Goal: Check status: Check status

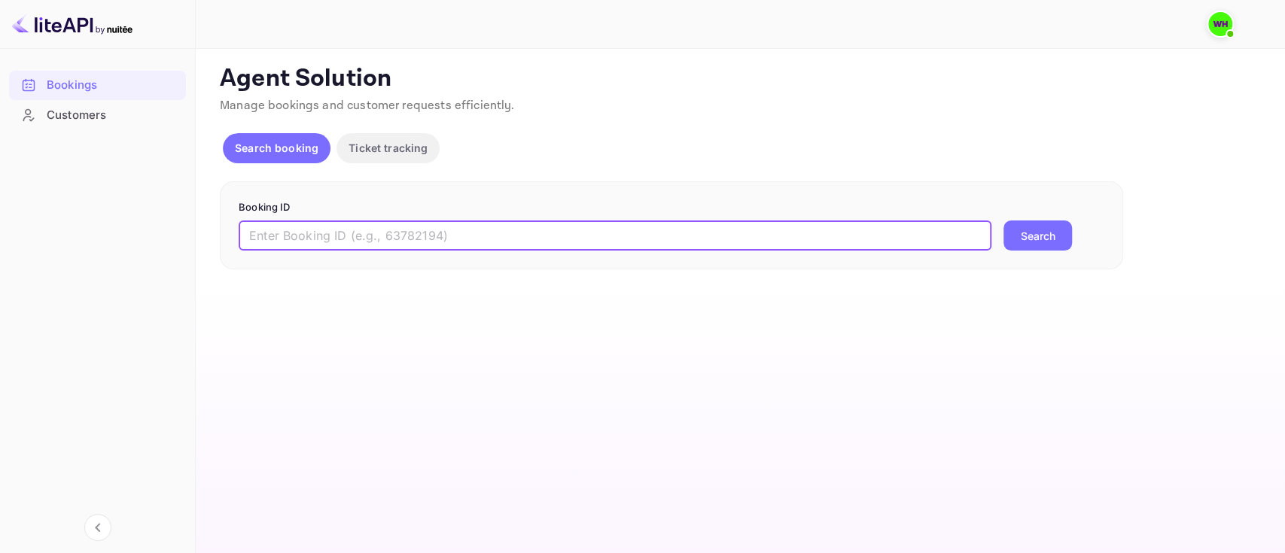
click at [326, 227] on input "text" at bounding box center [615, 236] width 753 height 30
paste input "9401428"
type input "9401428"
click at [1003, 221] on button "Search" at bounding box center [1037, 236] width 69 height 30
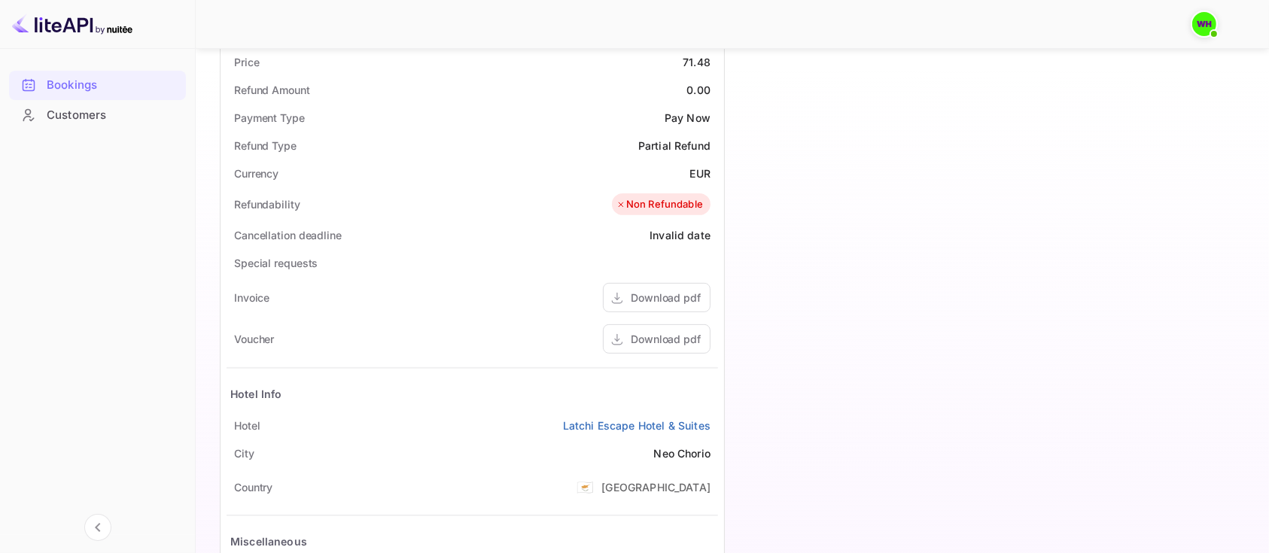
scroll to position [507, 0]
click at [656, 293] on div "Download pdf" at bounding box center [666, 297] width 70 height 16
click at [650, 340] on div "Download pdf" at bounding box center [666, 338] width 70 height 16
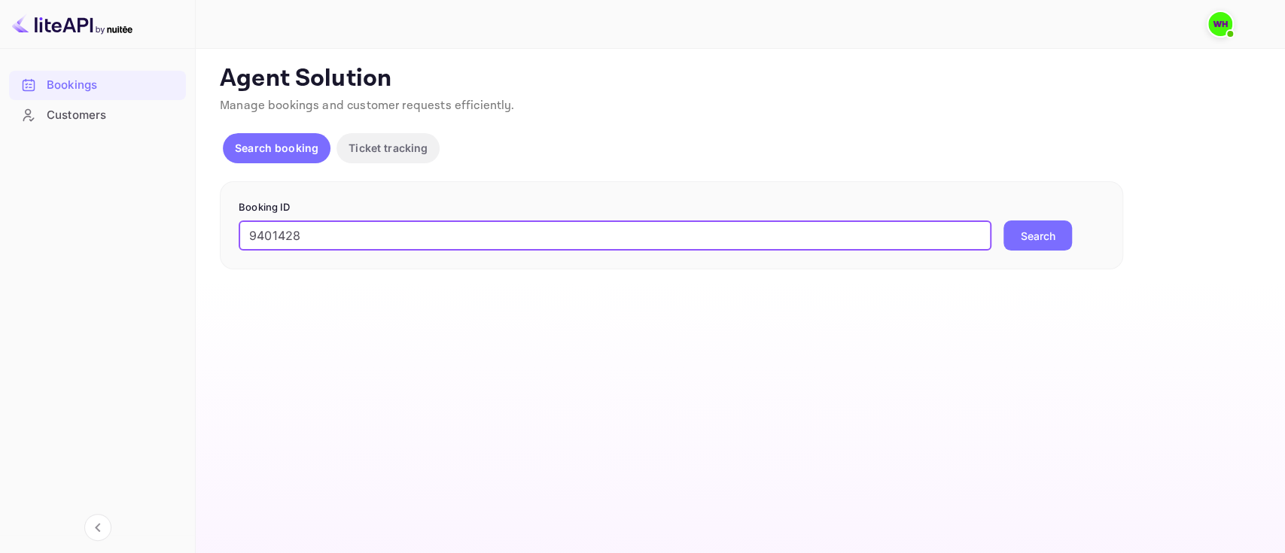
type input "9401428"
click at [1003, 221] on button "Search" at bounding box center [1037, 236] width 69 height 30
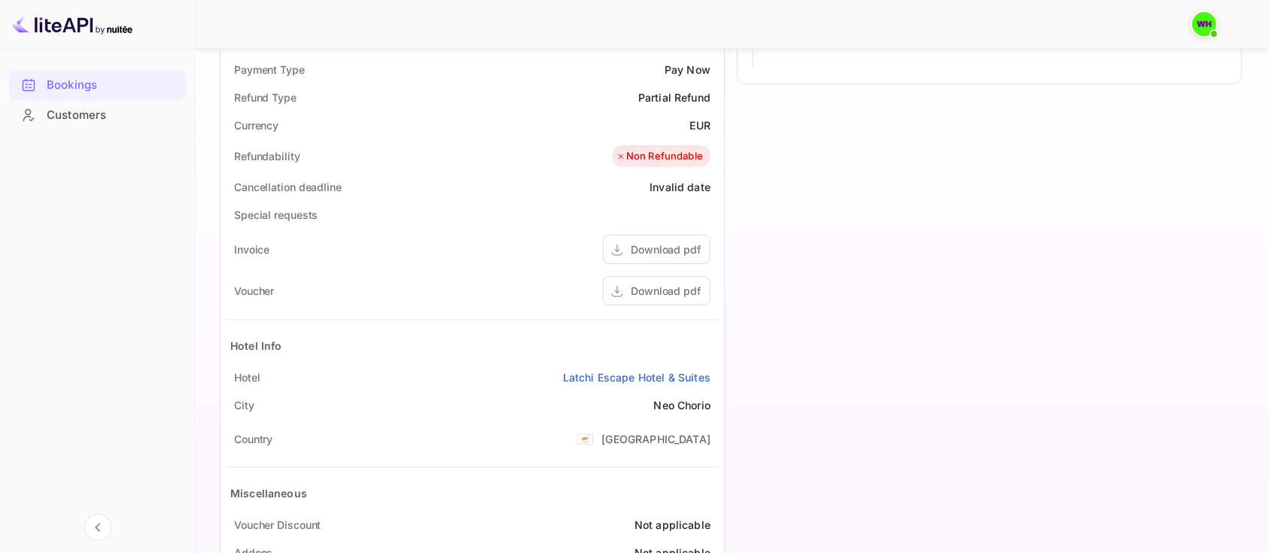
scroll to position [631, 0]
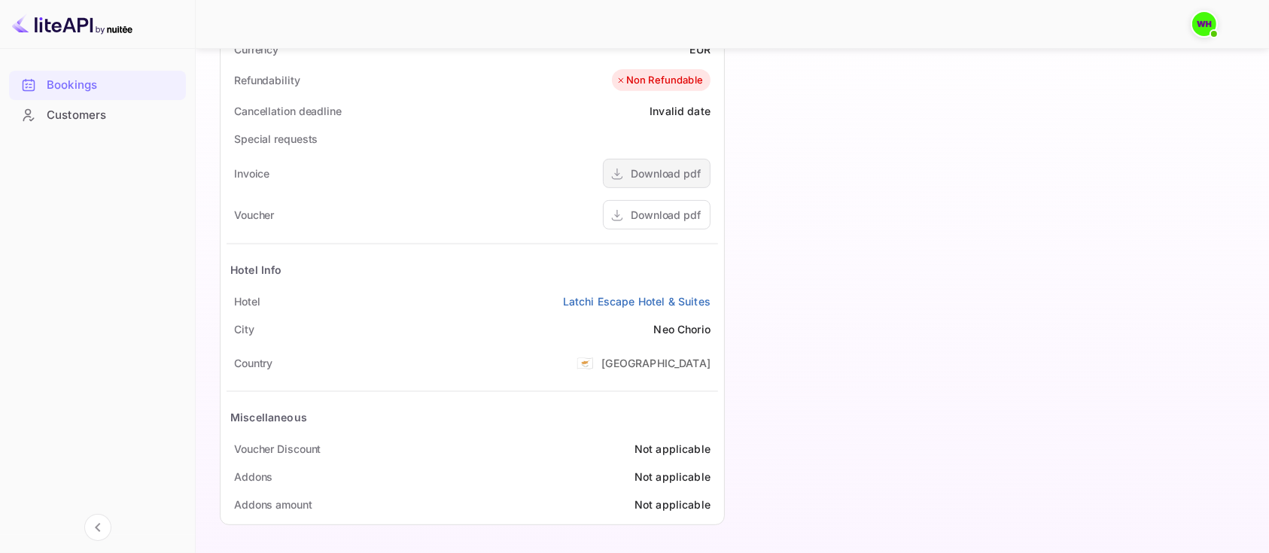
click at [656, 172] on div "Download pdf" at bounding box center [666, 174] width 70 height 16
